Goal: Transaction & Acquisition: Download file/media

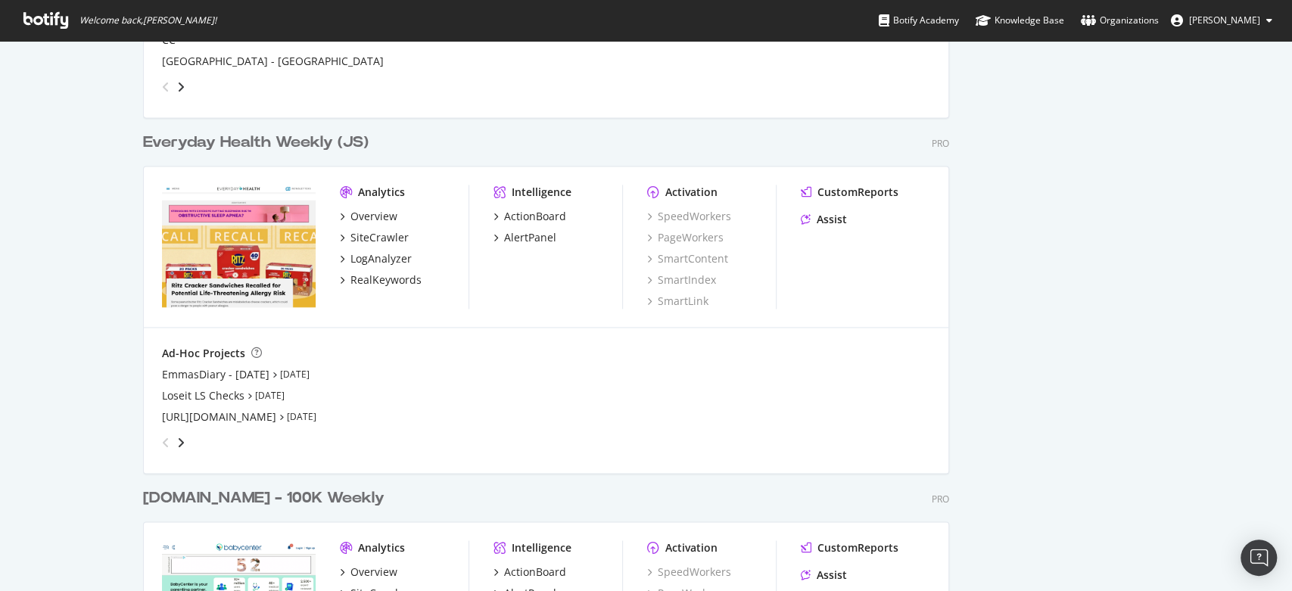
scroll to position [1345, 0]
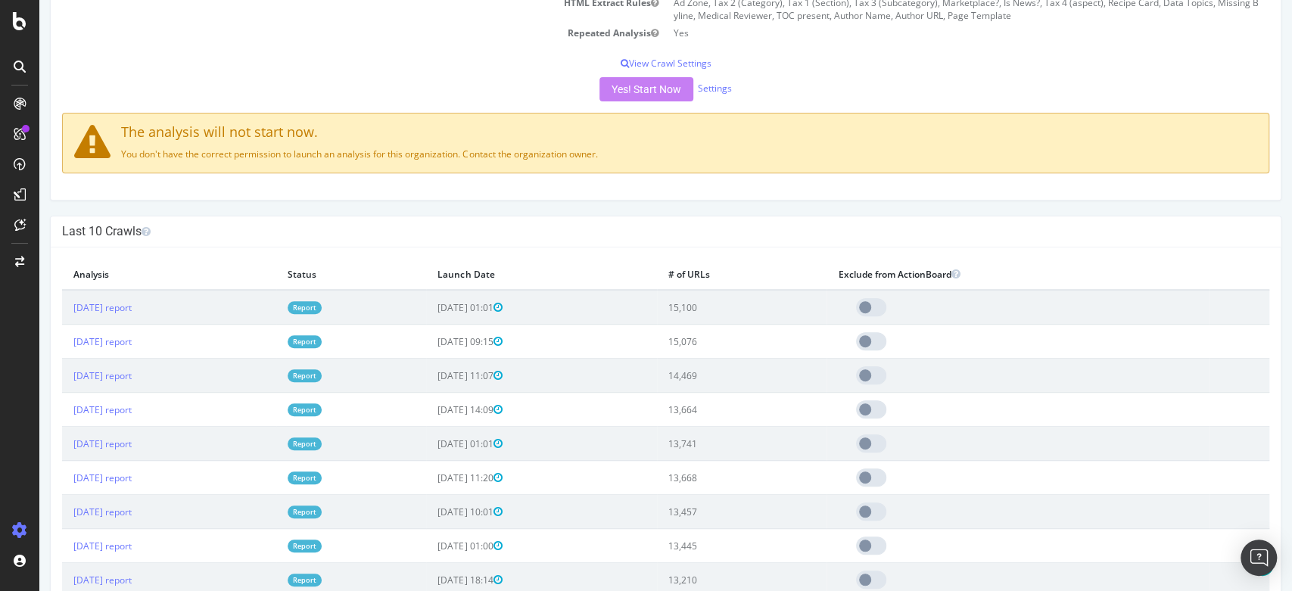
scroll to position [420, 0]
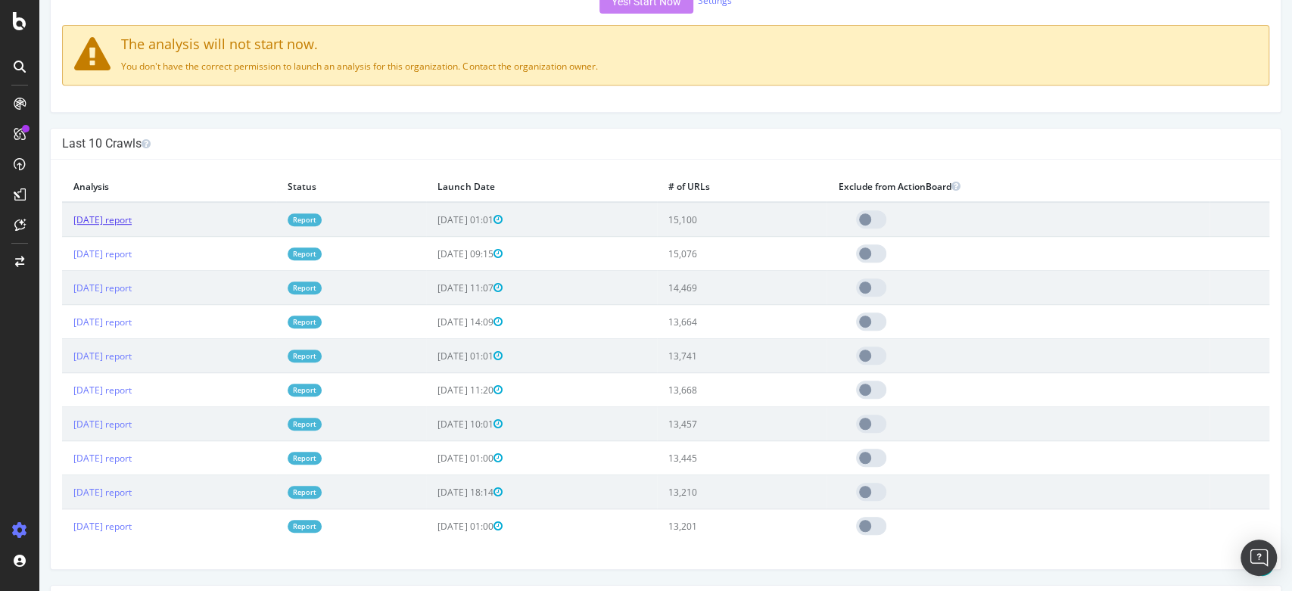
click at [132, 216] on link "2025 Aug. 31st report" at bounding box center [102, 219] width 58 height 13
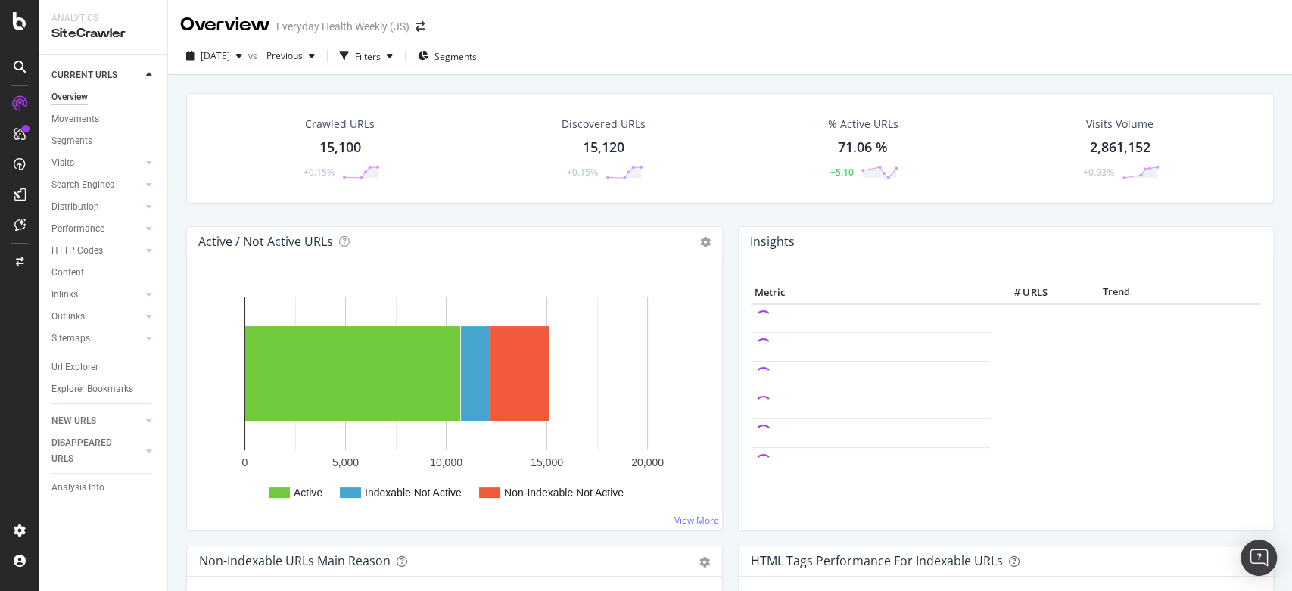
drag, startPoint x: 95, startPoint y: 252, endPoint x: 400, endPoint y: 212, distance: 307.6
click at [94, 252] on div "HTTP Codes" at bounding box center [76, 251] width 51 height 16
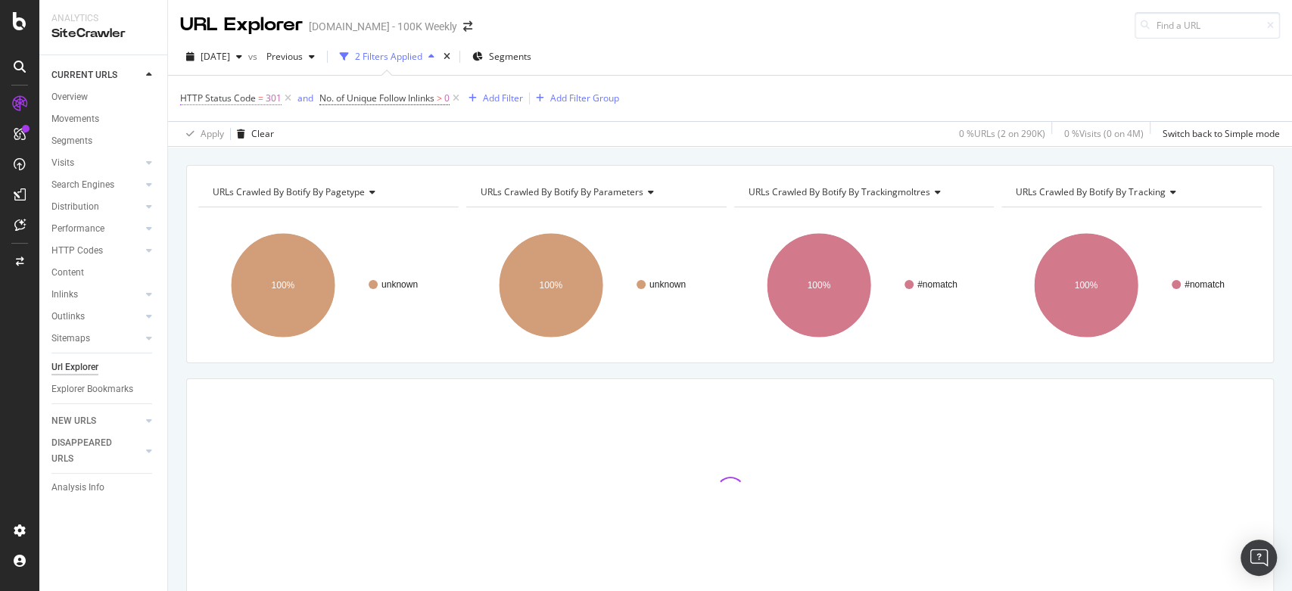
click at [236, 96] on span "HTTP Status Code" at bounding box center [218, 98] width 76 height 13
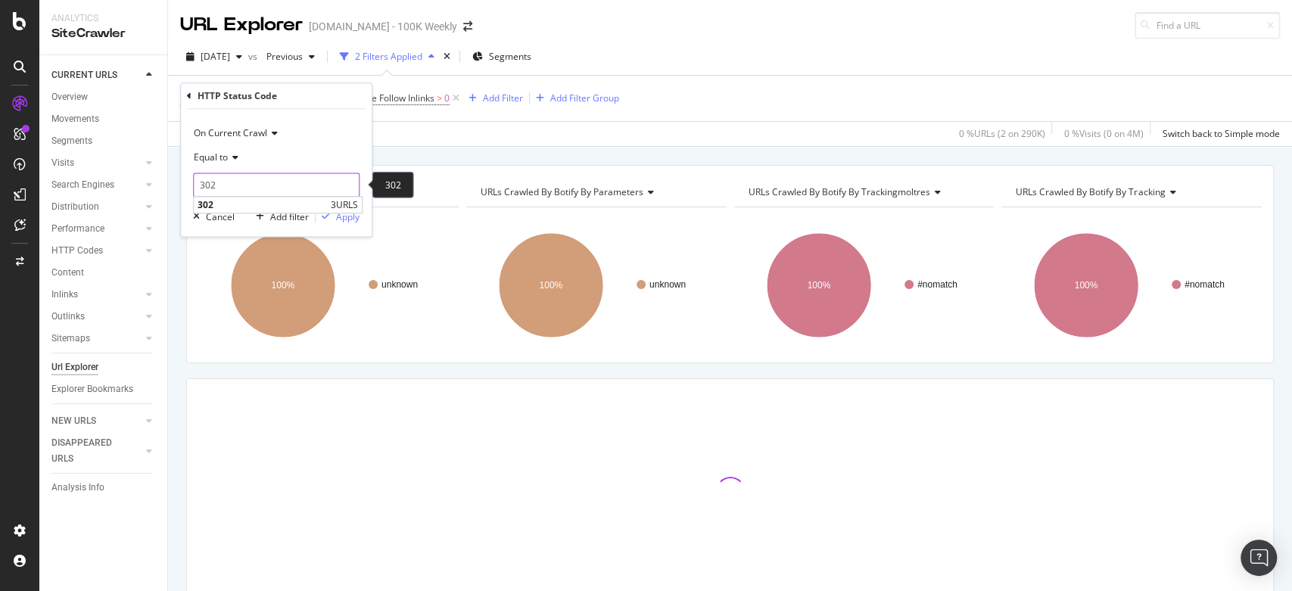
type input "302"
click at [342, 184] on input "302" at bounding box center [276, 185] width 166 height 24
click at [316, 162] on div "Equal to" at bounding box center [276, 157] width 166 height 24
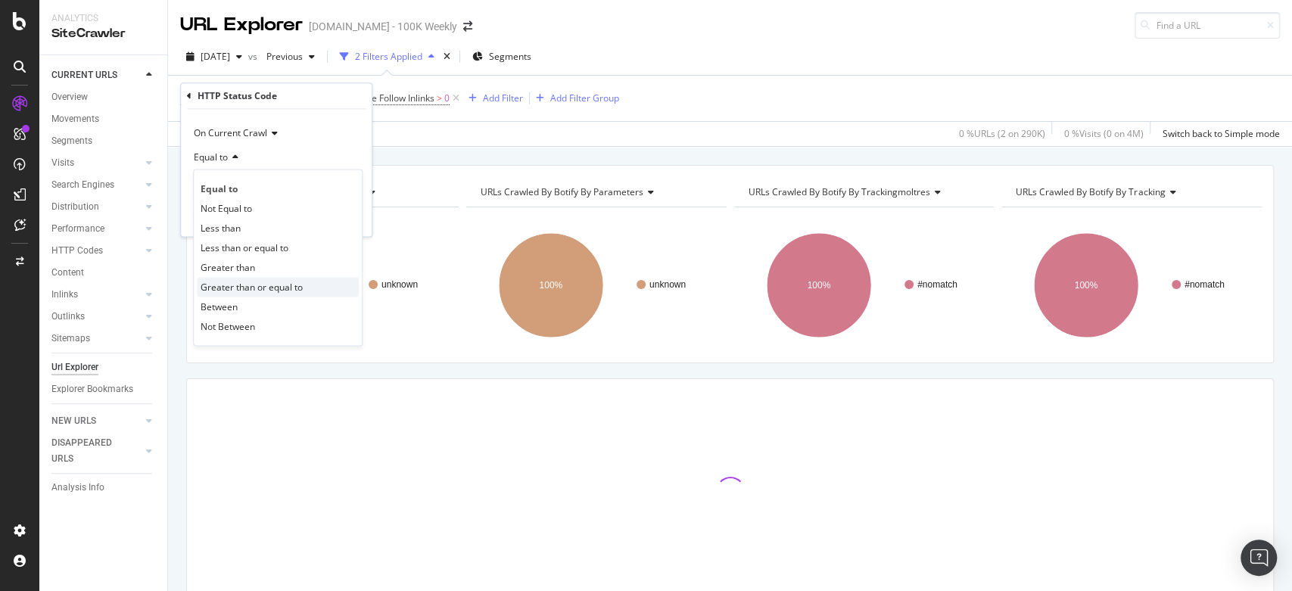
click at [263, 285] on span "Greater than or equal to" at bounding box center [252, 287] width 102 height 13
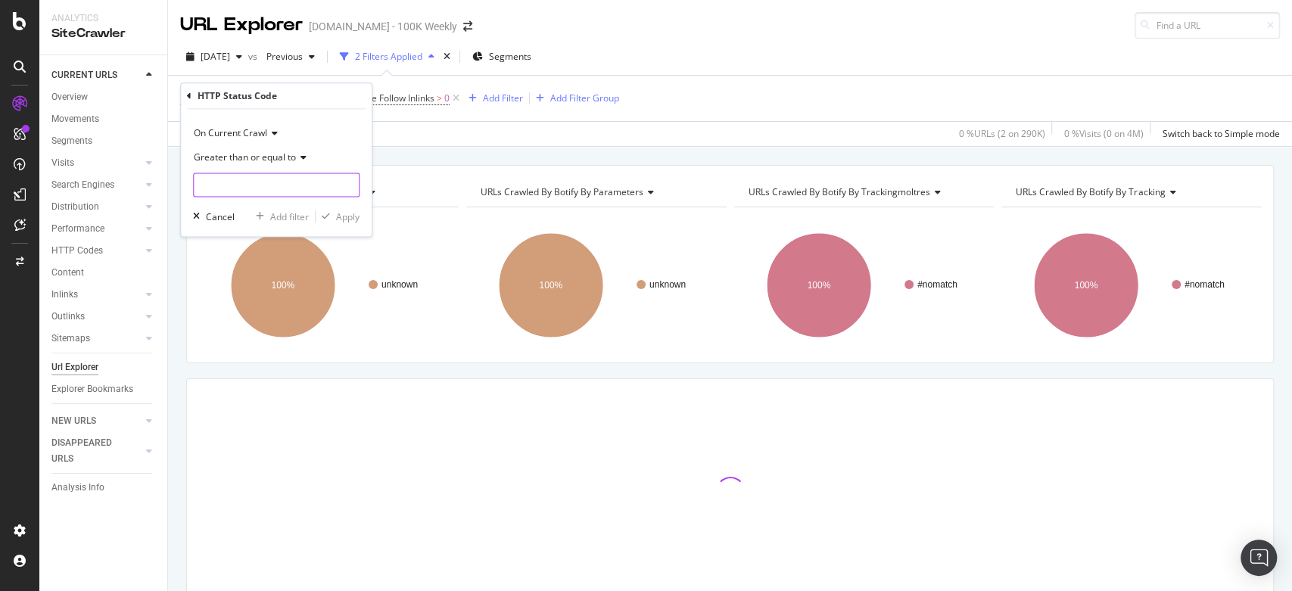
click at [272, 187] on input "number" at bounding box center [276, 185] width 166 height 24
type input "300"
click at [353, 216] on div "Apply" at bounding box center [347, 216] width 23 height 13
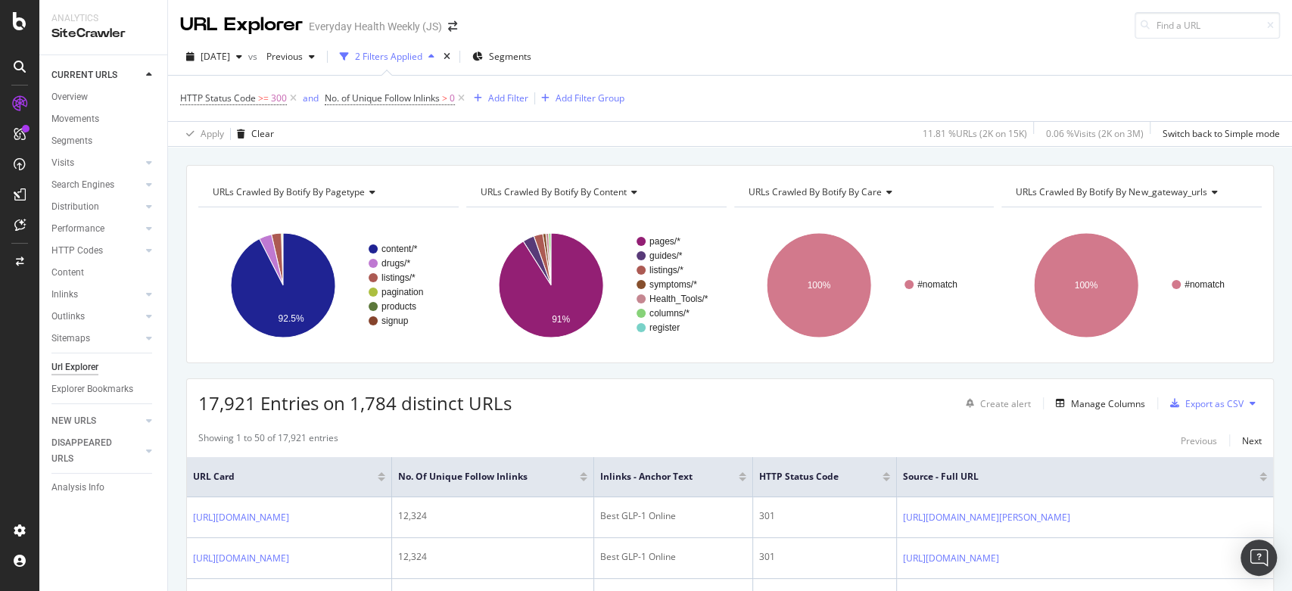
click at [1243, 403] on button at bounding box center [1252, 403] width 18 height 24
drag, startPoint x: 1053, startPoint y: 430, endPoint x: 1069, endPoint y: 428, distance: 16.1
click at [1214, 403] on div "Export as CSV" at bounding box center [1214, 403] width 58 height 13
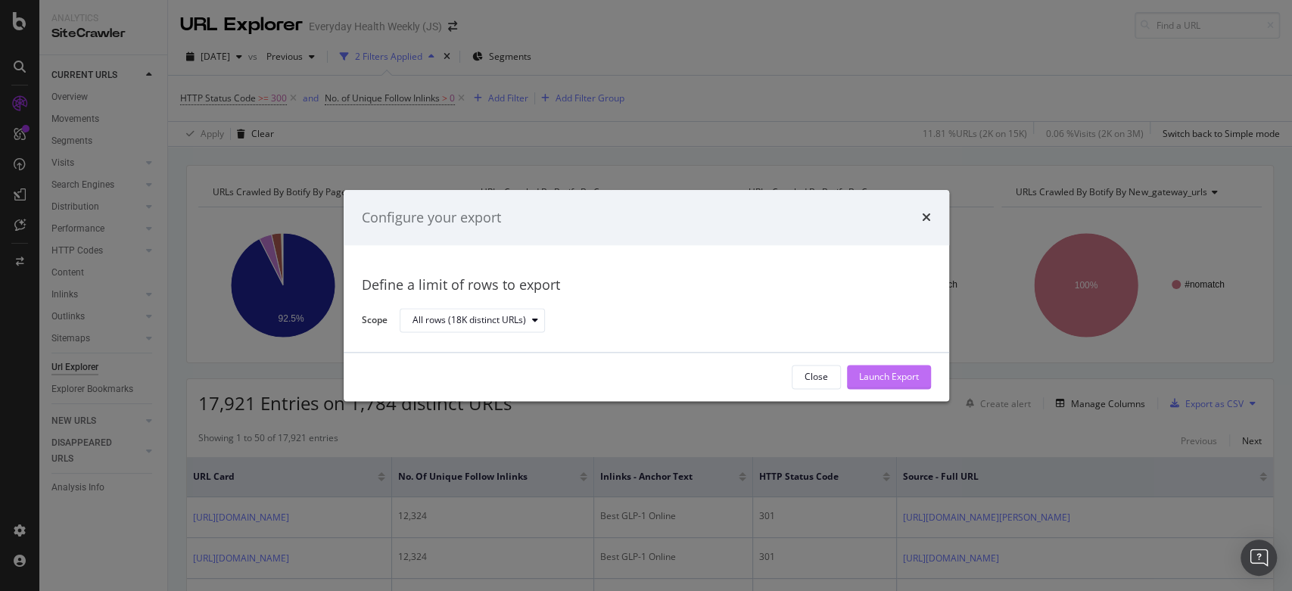
click at [905, 375] on div "Launch Export" at bounding box center [889, 377] width 60 height 13
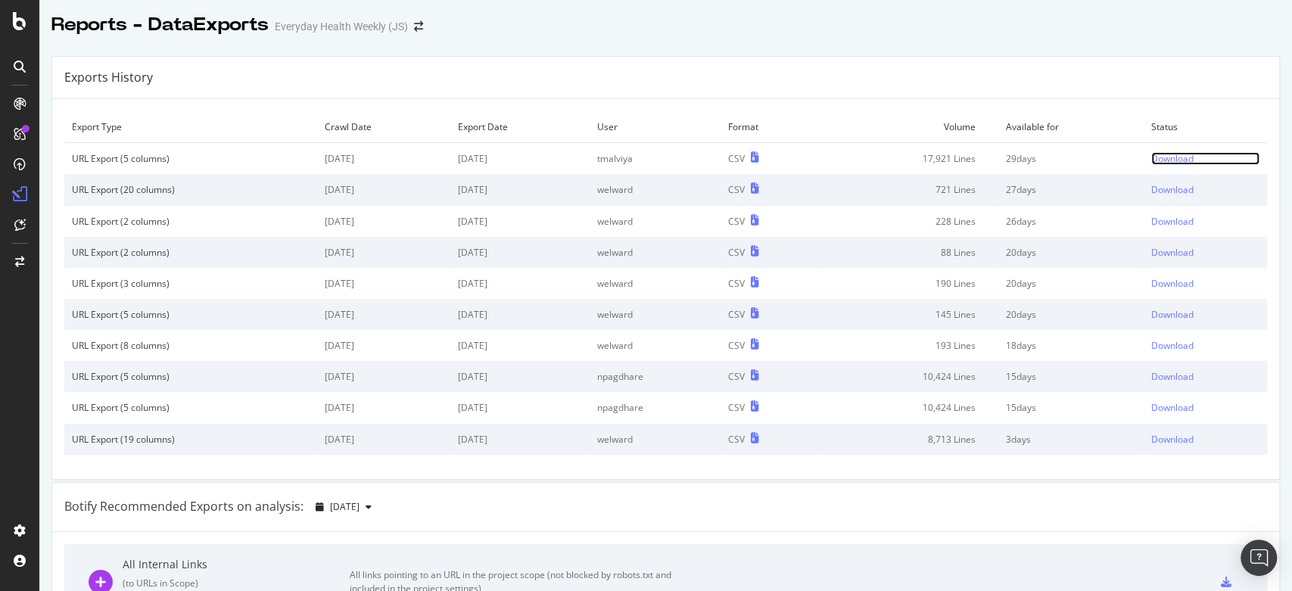
click at [1162, 156] on div "Download" at bounding box center [1172, 158] width 42 height 13
